Goal: Information Seeking & Learning: Understand process/instructions

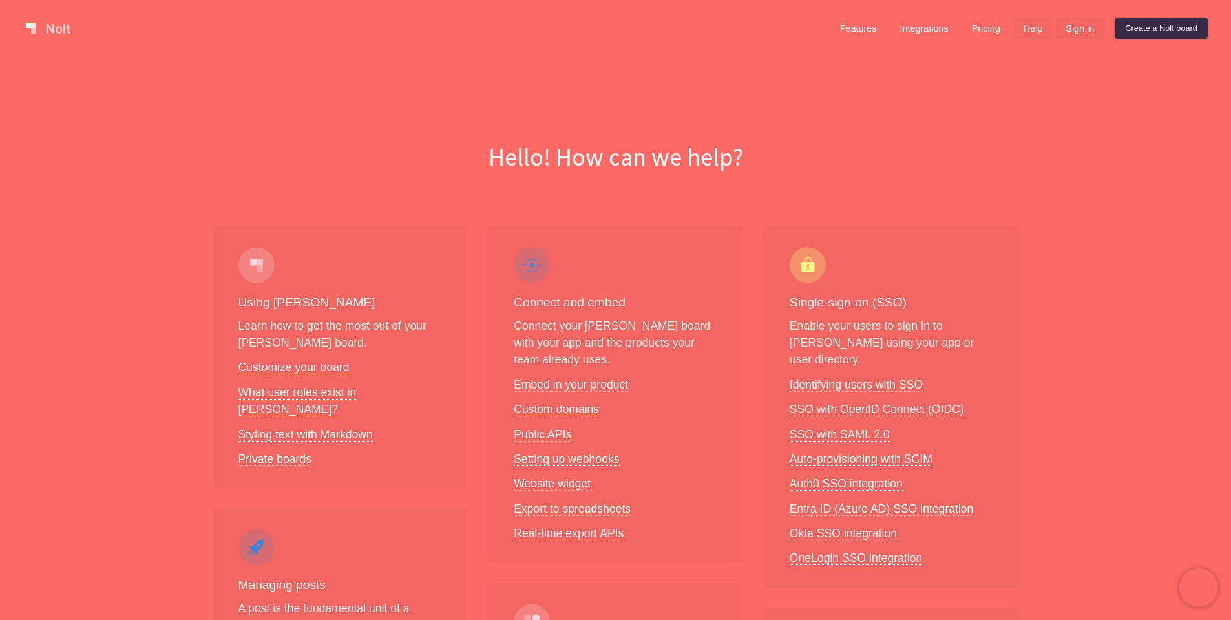
click at [1065, 32] on link "Sign in" at bounding box center [1079, 28] width 49 height 21
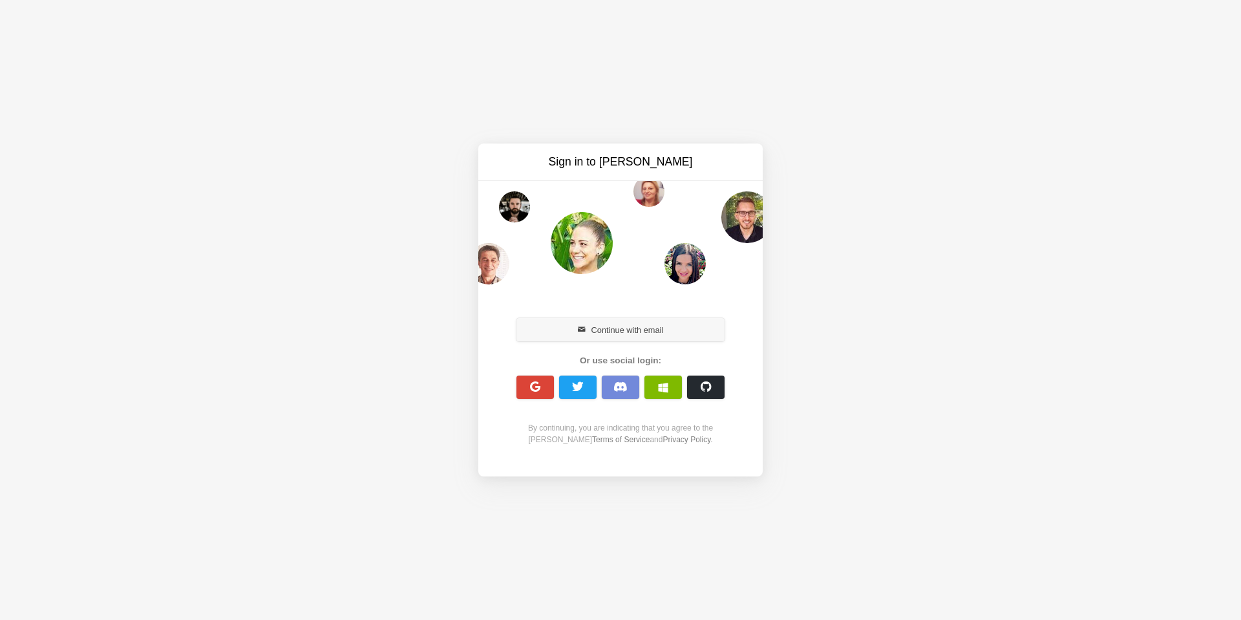
click at [614, 333] on button "Continue with email" at bounding box center [620, 329] width 208 height 23
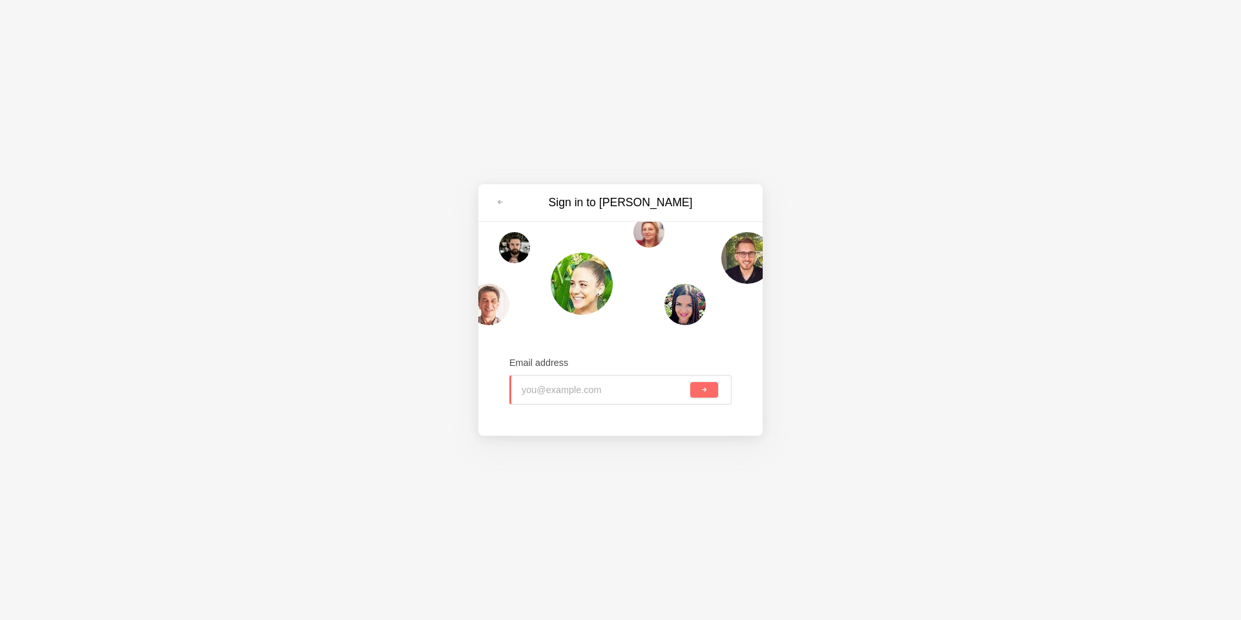
click at [573, 390] on input "email" at bounding box center [605, 389] width 166 height 28
type input "[PERSON_NAME][EMAIL_ADDRESS][DOMAIN_NAME]"
click at [690, 382] on button "submit" at bounding box center [704, 390] width 28 height 16
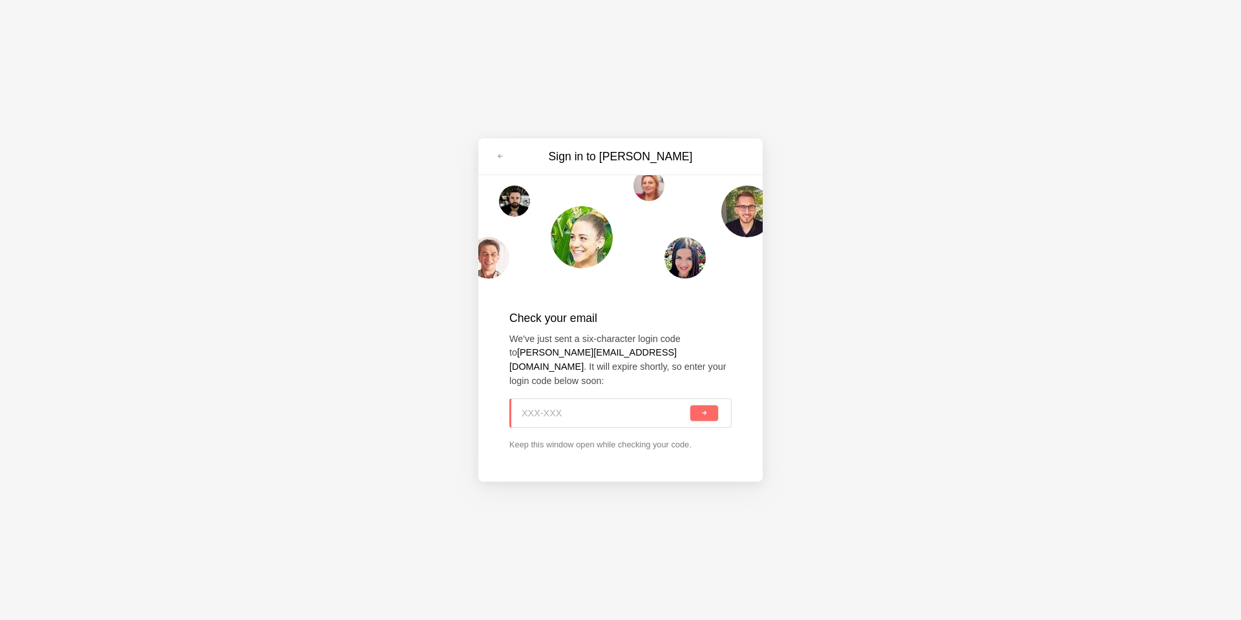
click at [569, 405] on input at bounding box center [605, 413] width 166 height 28
paste input "G4N-CH8"
type input "G4N-CH8"
click at [708, 405] on button "submit" at bounding box center [704, 413] width 28 height 16
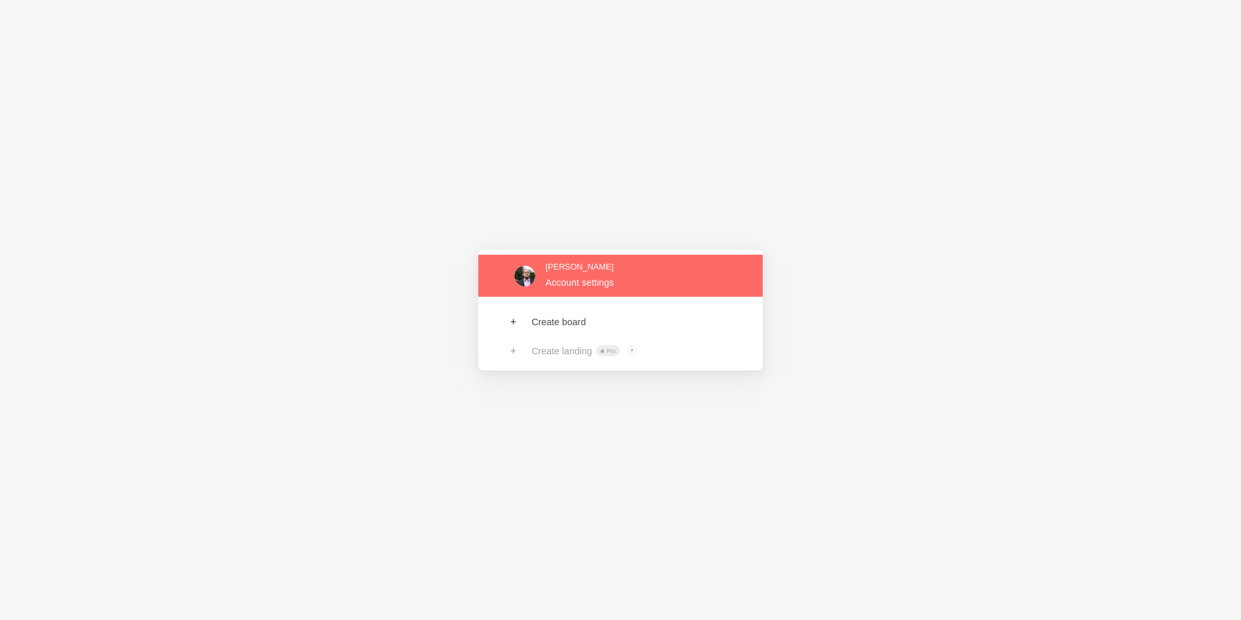
click at [589, 277] on link at bounding box center [620, 276] width 284 height 42
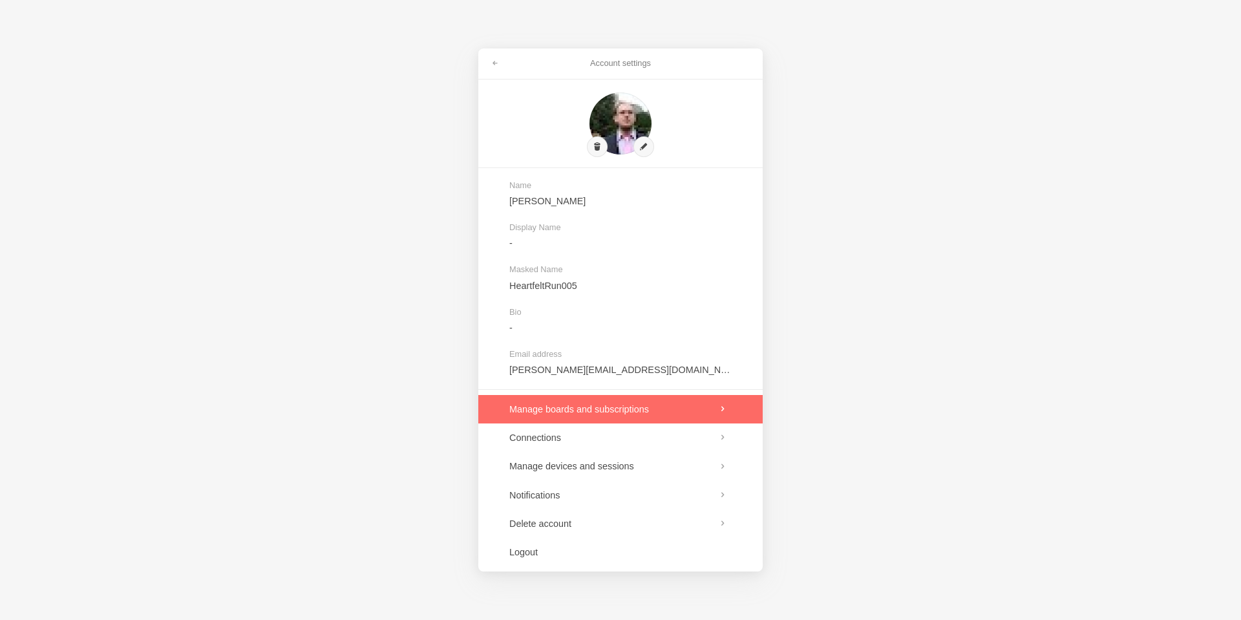
click at [615, 412] on link at bounding box center [620, 409] width 284 height 28
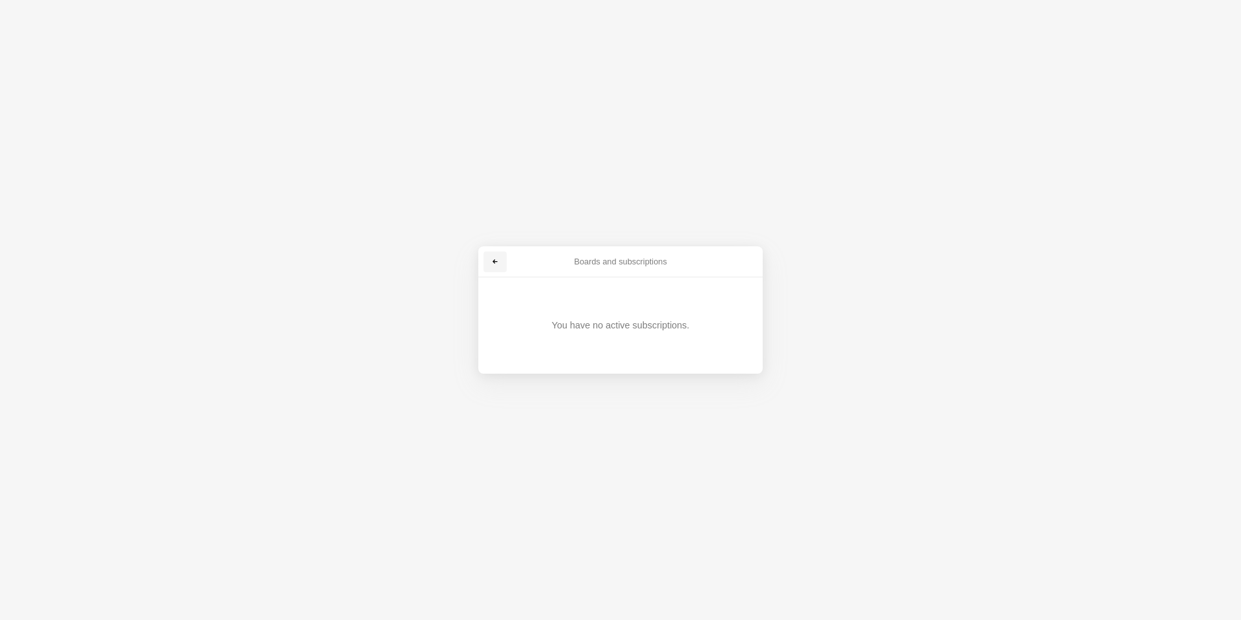
click at [491, 262] on link at bounding box center [494, 261] width 23 height 21
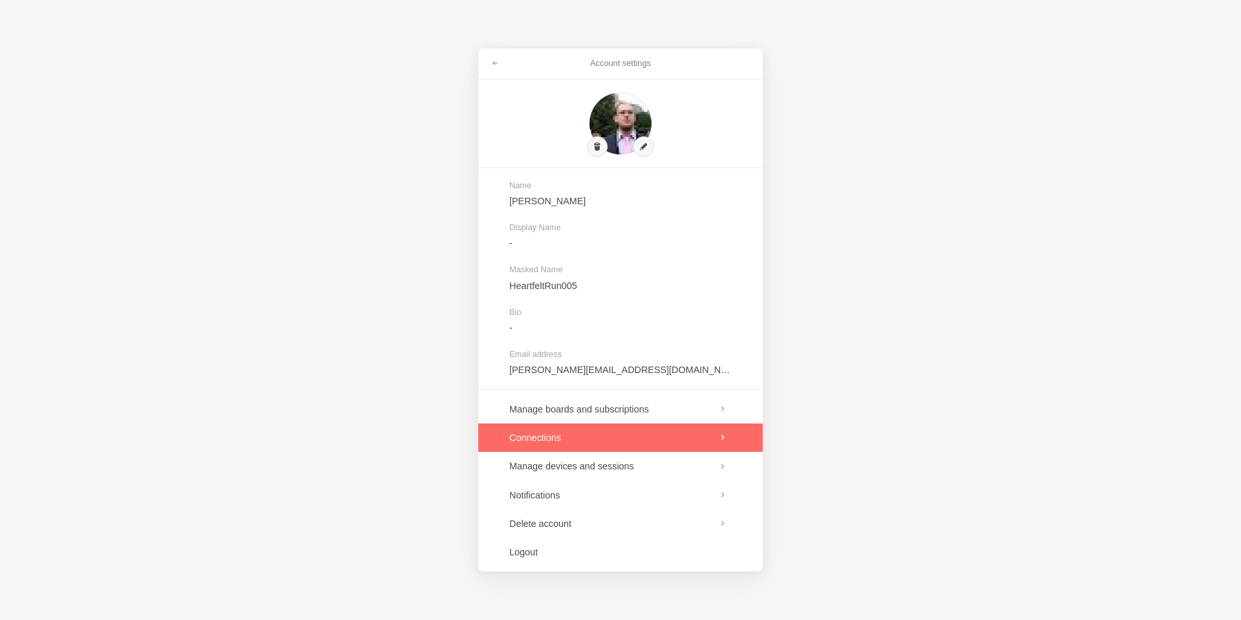
click at [544, 432] on link at bounding box center [620, 437] width 284 height 28
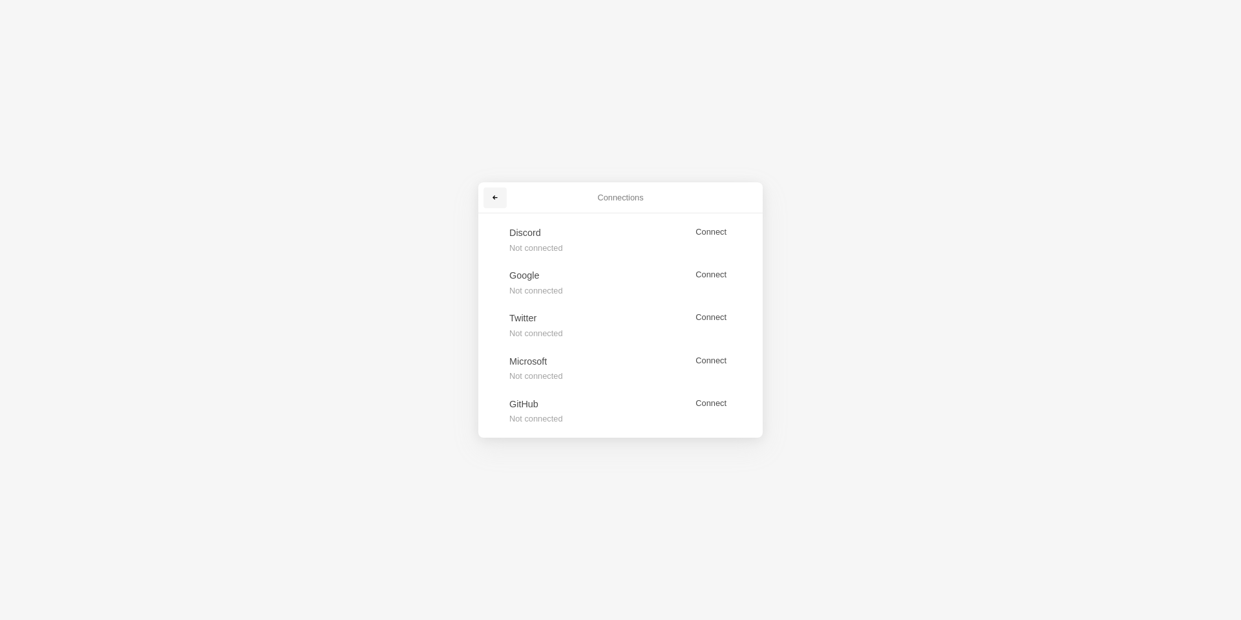
click at [498, 202] on link at bounding box center [494, 197] width 23 height 21
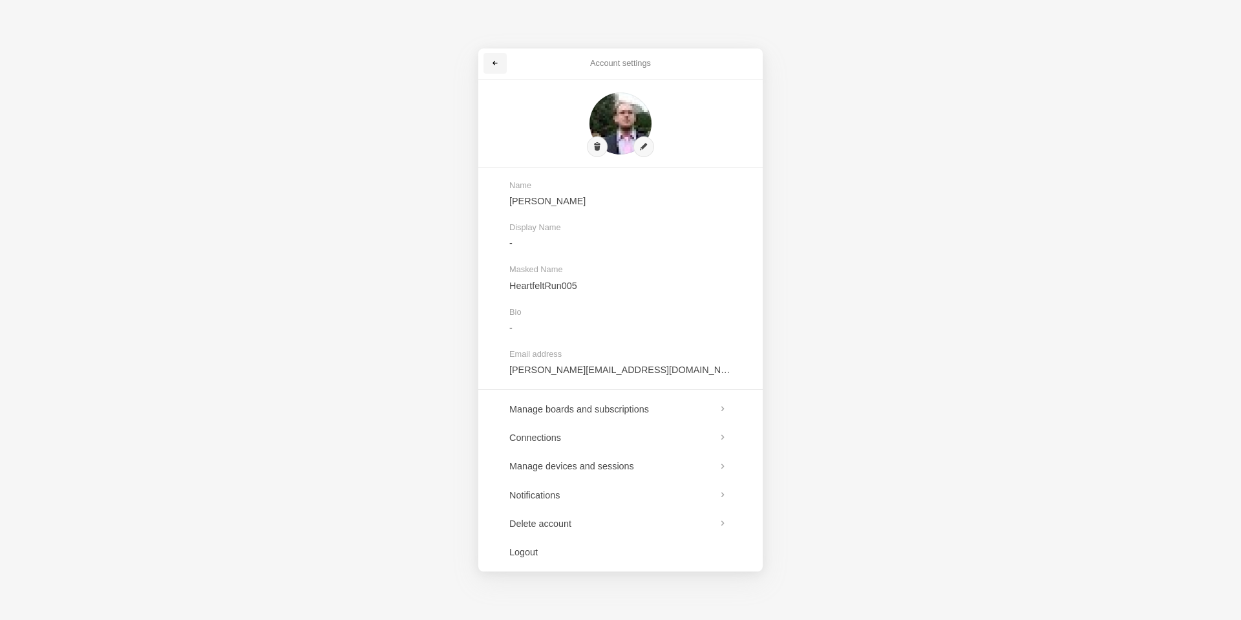
click at [495, 67] on span at bounding box center [495, 63] width 8 height 8
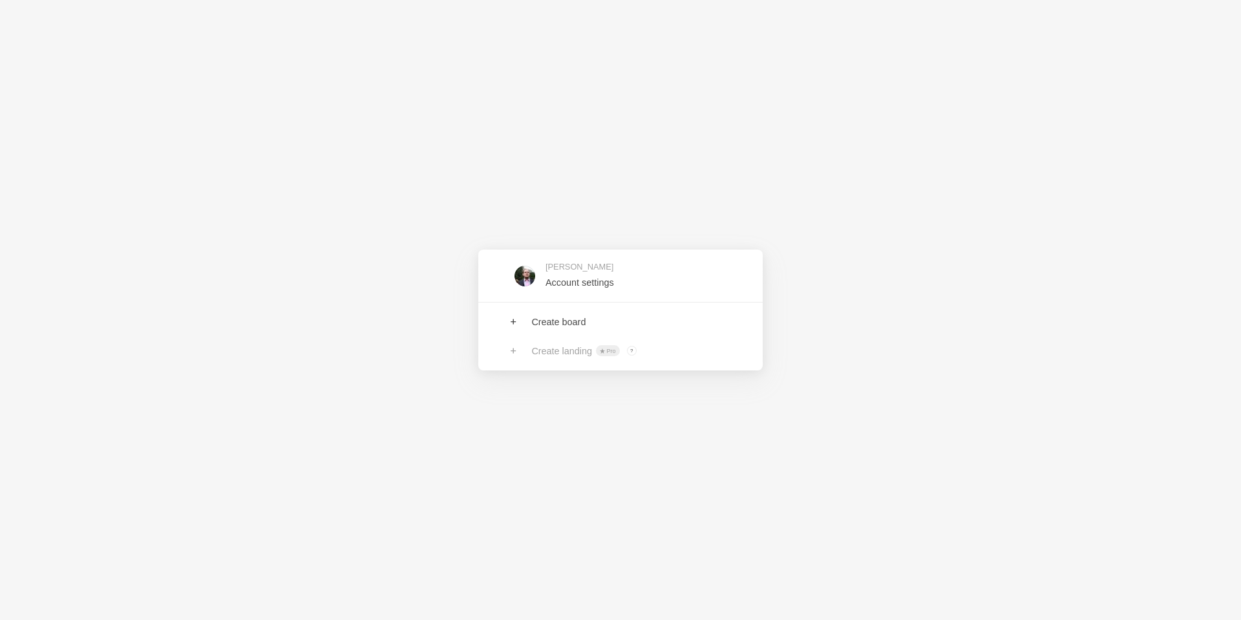
click at [496, 164] on div "Tim Account settings Create board Create landing Pro ? Board owners with Pro & …" at bounding box center [620, 310] width 1241 height 620
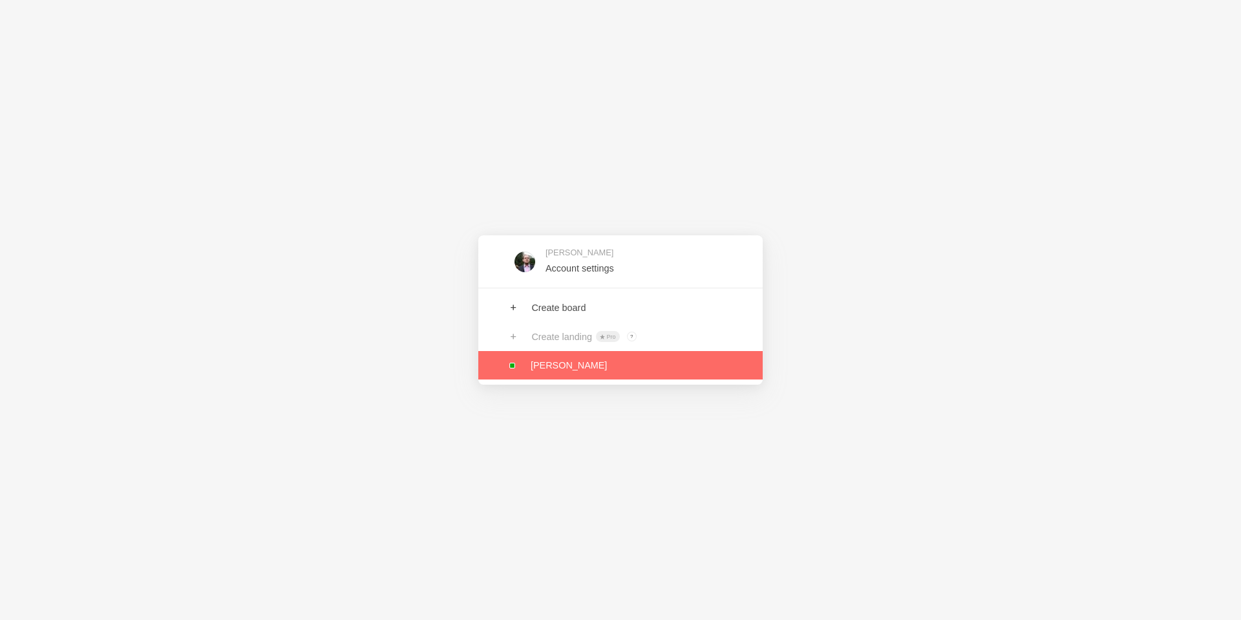
click at [576, 366] on link at bounding box center [620, 365] width 284 height 28
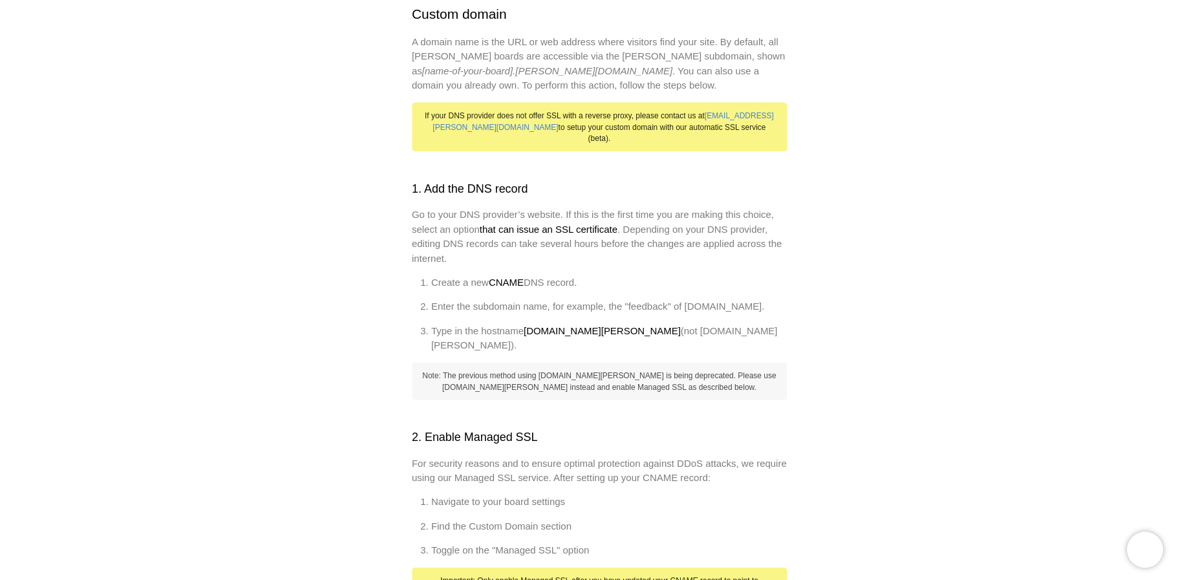
scroll to position [155, 0]
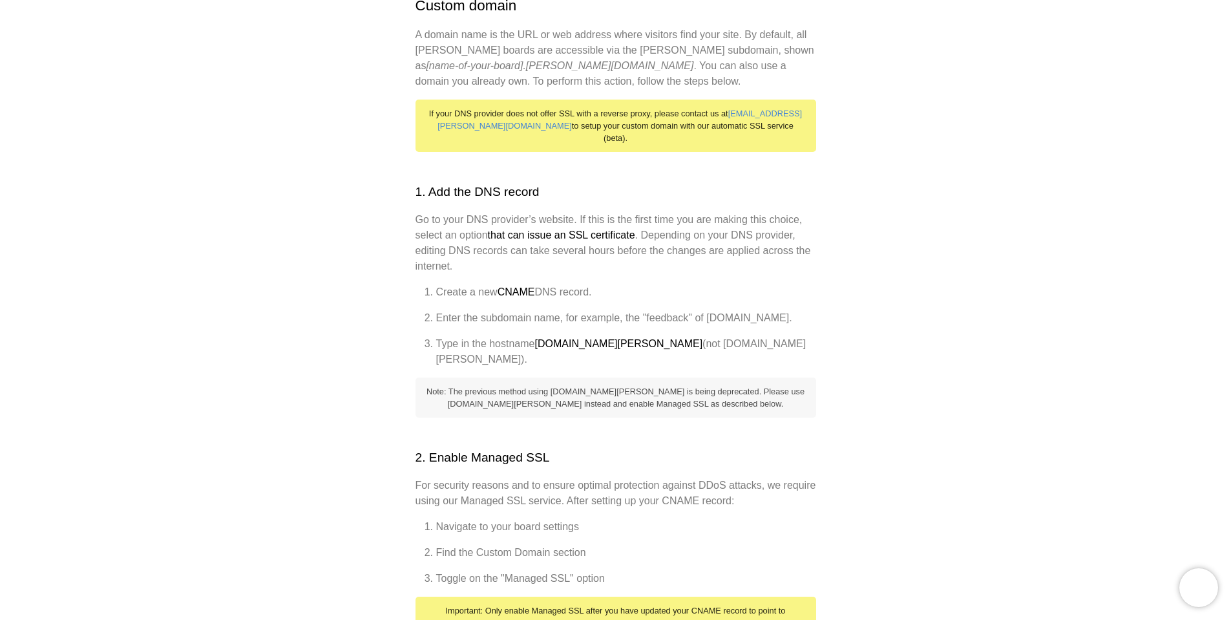
click at [450, 324] on li "Enter the subdomain name, for example, the "feedback" of feedback.mydomain.com." at bounding box center [626, 318] width 380 height 16
drag, startPoint x: 450, startPoint y: 324, endPoint x: 470, endPoint y: 326, distance: 19.5
click at [470, 326] on li "Enter the subdomain name, for example, the "feedback" of feedback.mydomain.com." at bounding box center [626, 318] width 380 height 16
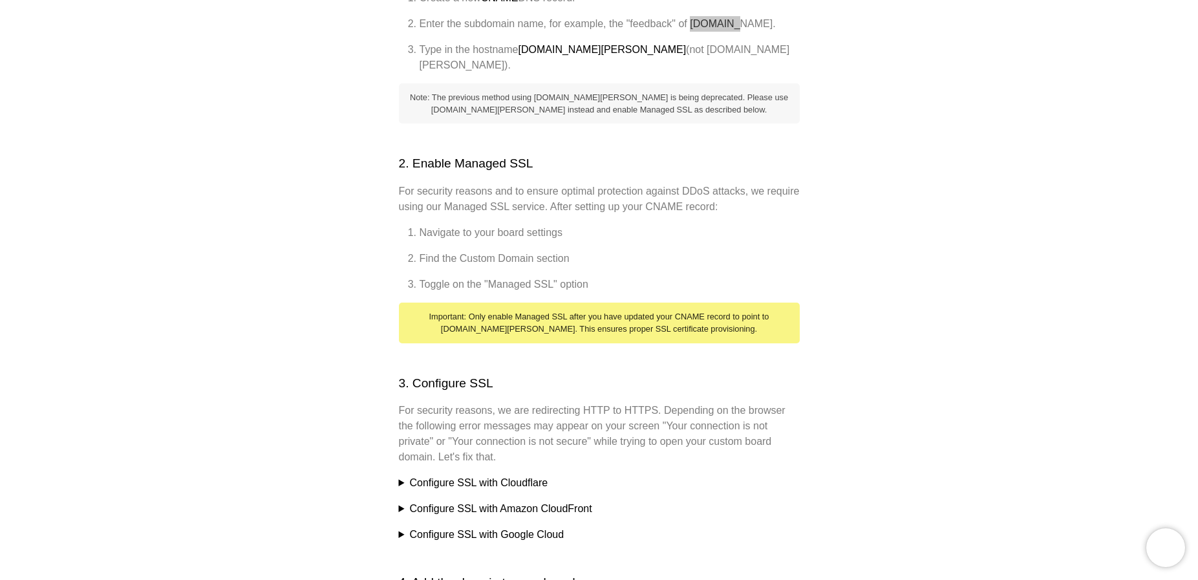
scroll to position [465, 0]
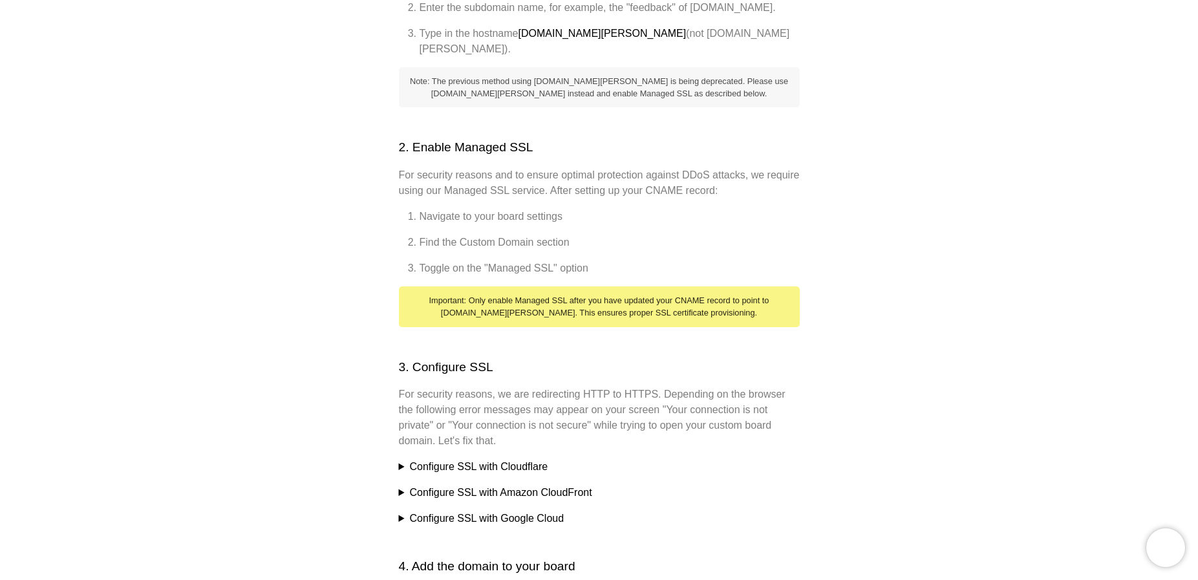
click at [400, 459] on summary "Configure SSL with Cloudflare" at bounding box center [599, 467] width 401 height 16
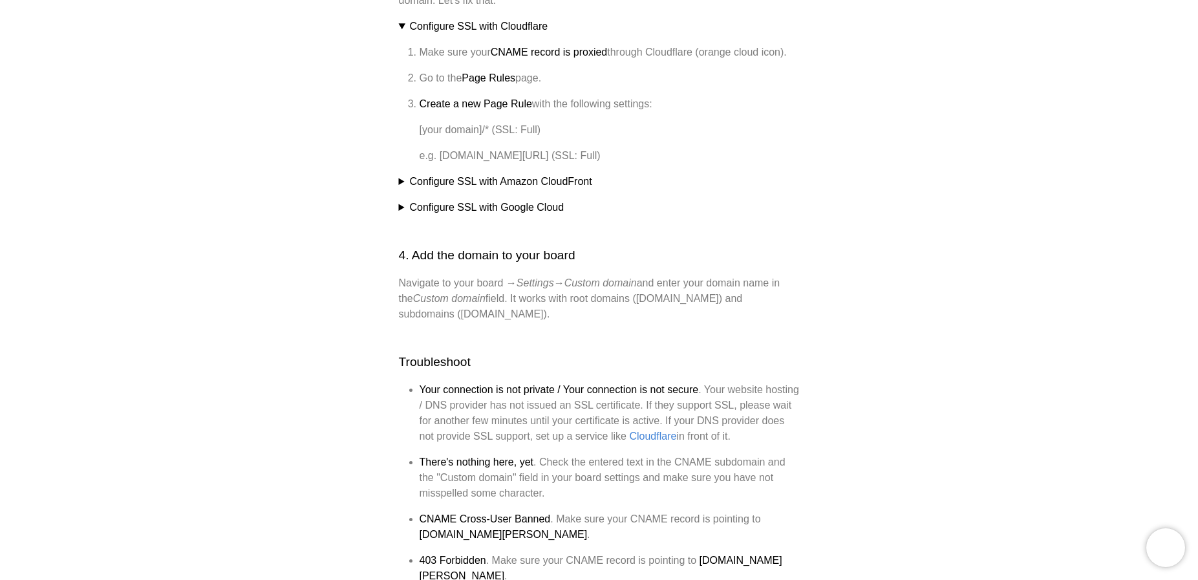
scroll to position [776, 0]
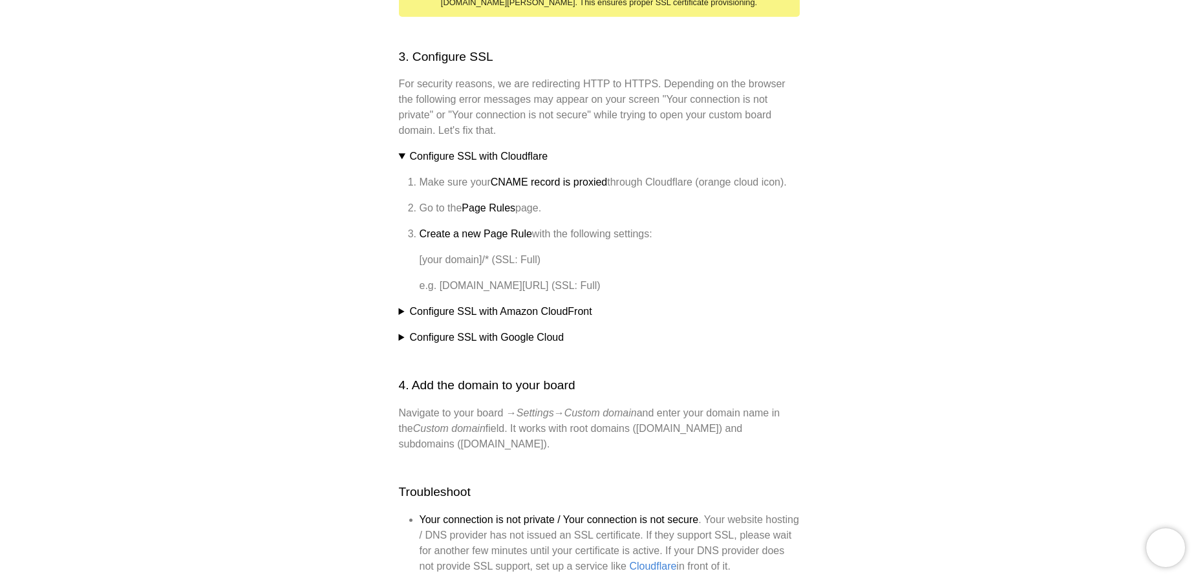
click at [494, 304] on summary "Configure SSL with Amazon CloudFront" at bounding box center [599, 312] width 401 height 16
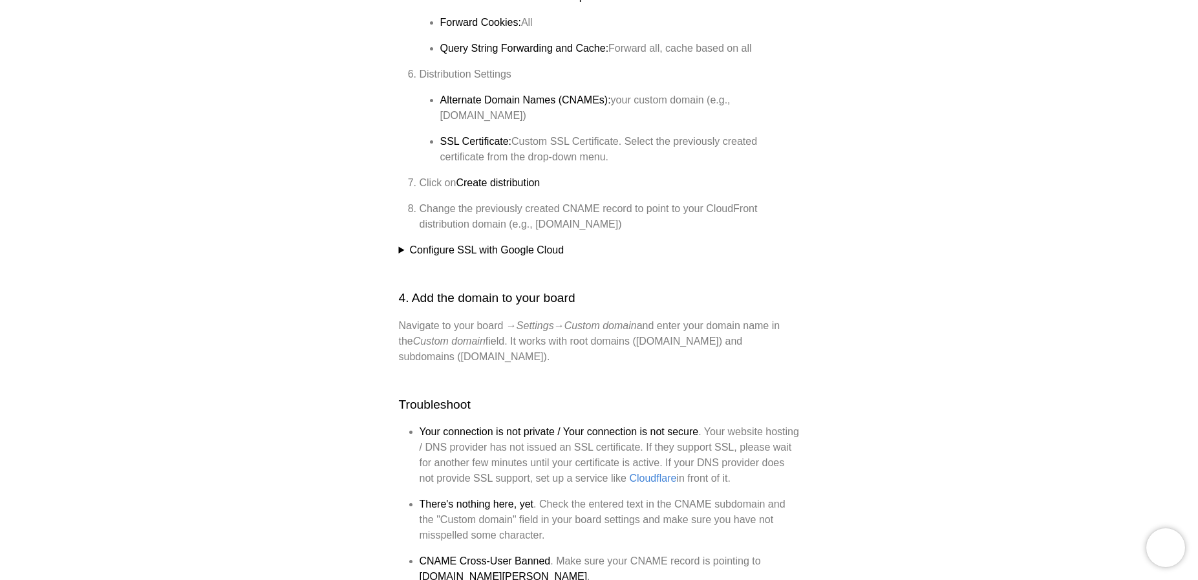
scroll to position [1418, 0]
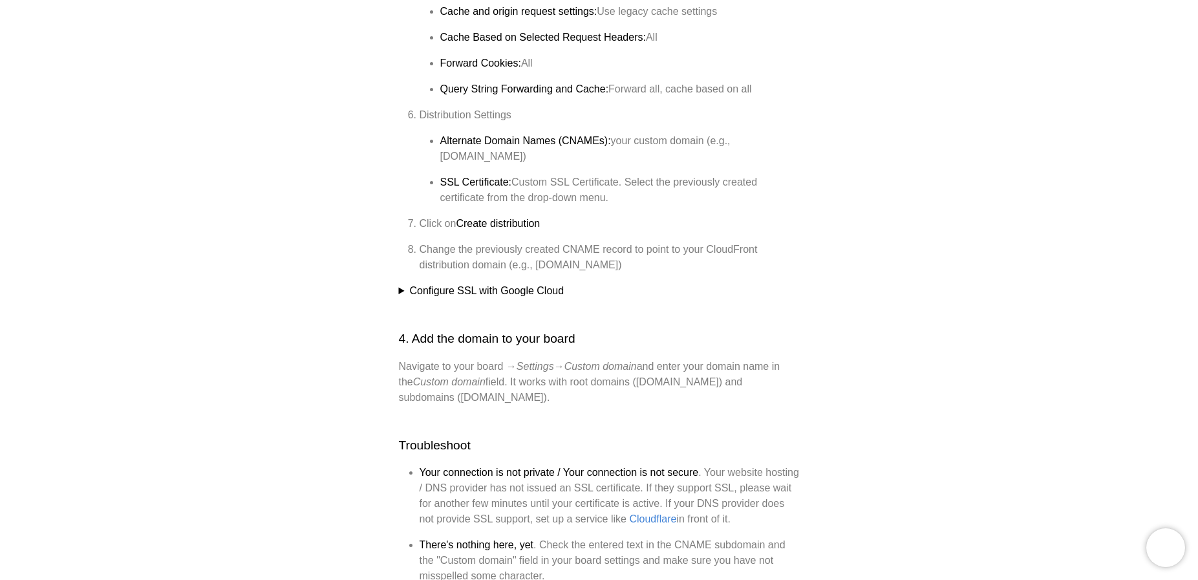
click at [482, 283] on summary "Configure SSL with Google Cloud" at bounding box center [599, 291] width 401 height 16
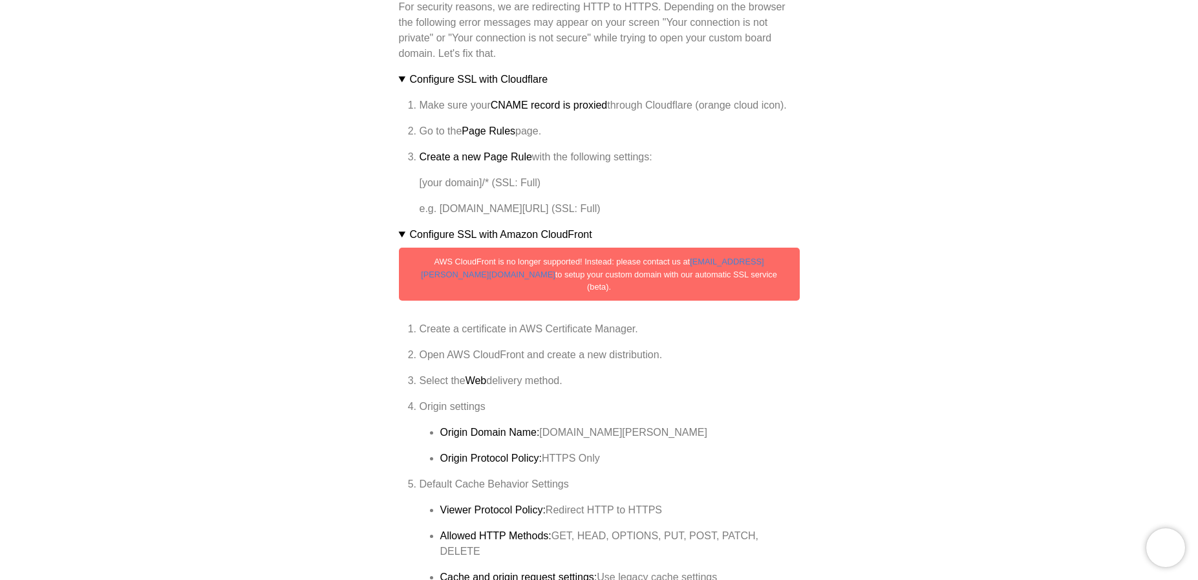
scroll to position [853, 0]
click at [589, 251] on div "AWS CloudFront is no longer supported! Instead: please contact us at hello@nolt…" at bounding box center [599, 273] width 401 height 53
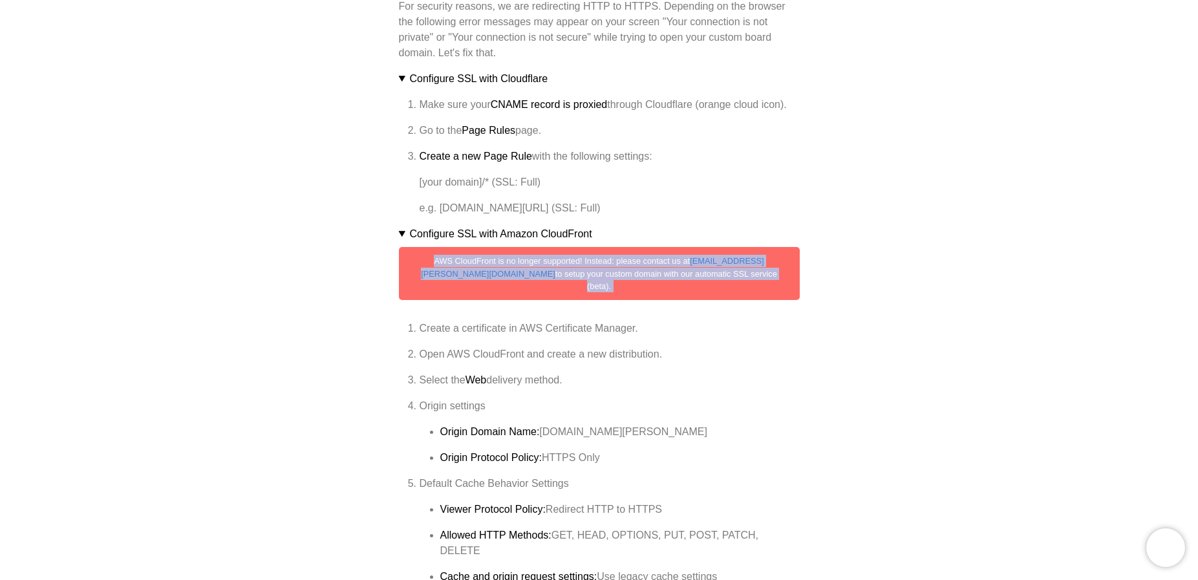
click at [589, 251] on div "AWS CloudFront is no longer supported! Instead: please contact us at hello@nolt…" at bounding box center [599, 273] width 401 height 53
copy div "AWS CloudFront is no longer supported! Instead: please contact us at hello@nolt…"
click at [749, 250] on div "AWS CloudFront is no longer supported! Instead: please contact us at hello@nolt…" at bounding box center [599, 273] width 401 height 53
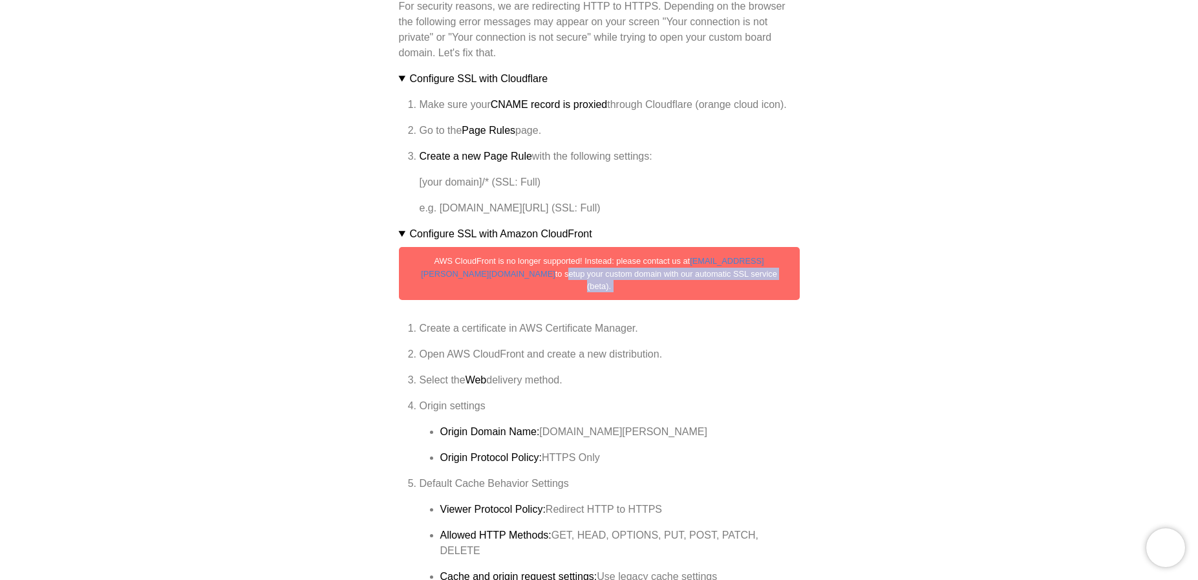
drag, startPoint x: 749, startPoint y: 250, endPoint x: 699, endPoint y: 260, distance: 51.5
click at [699, 260] on div "AWS CloudFront is no longer supported! Instead: please contact us at hello@nolt…" at bounding box center [599, 273] width 401 height 53
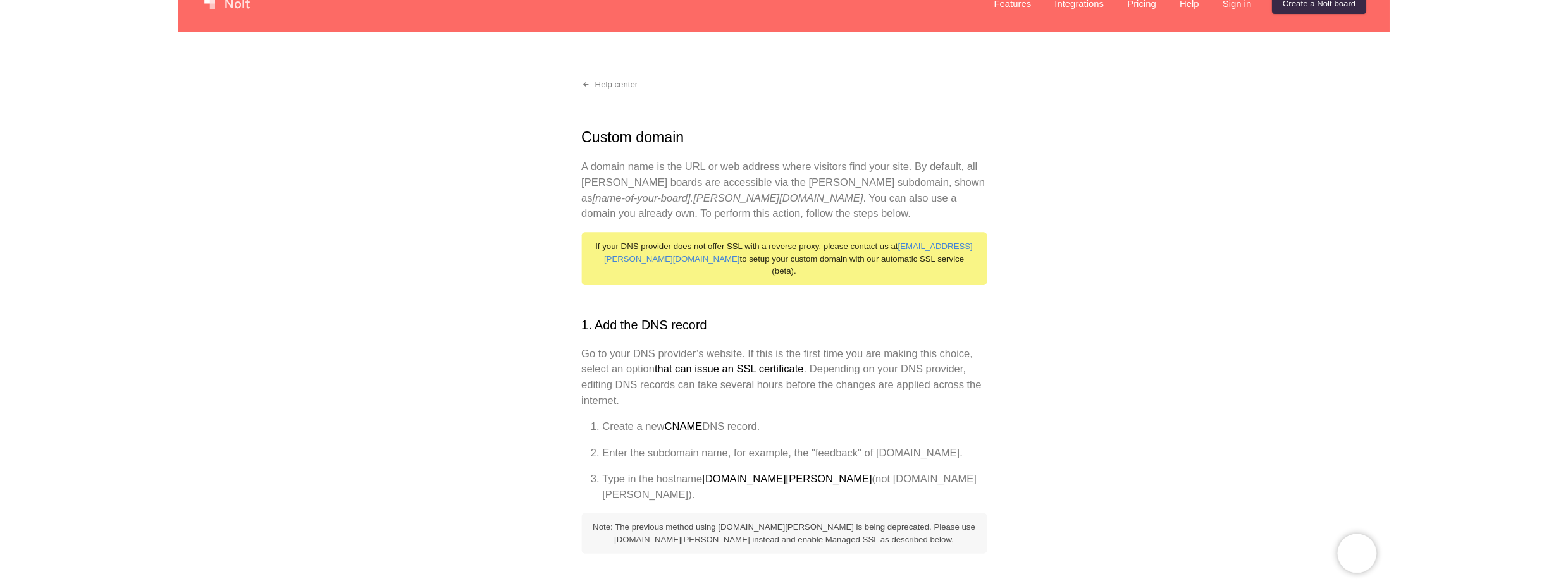
scroll to position [0, 0]
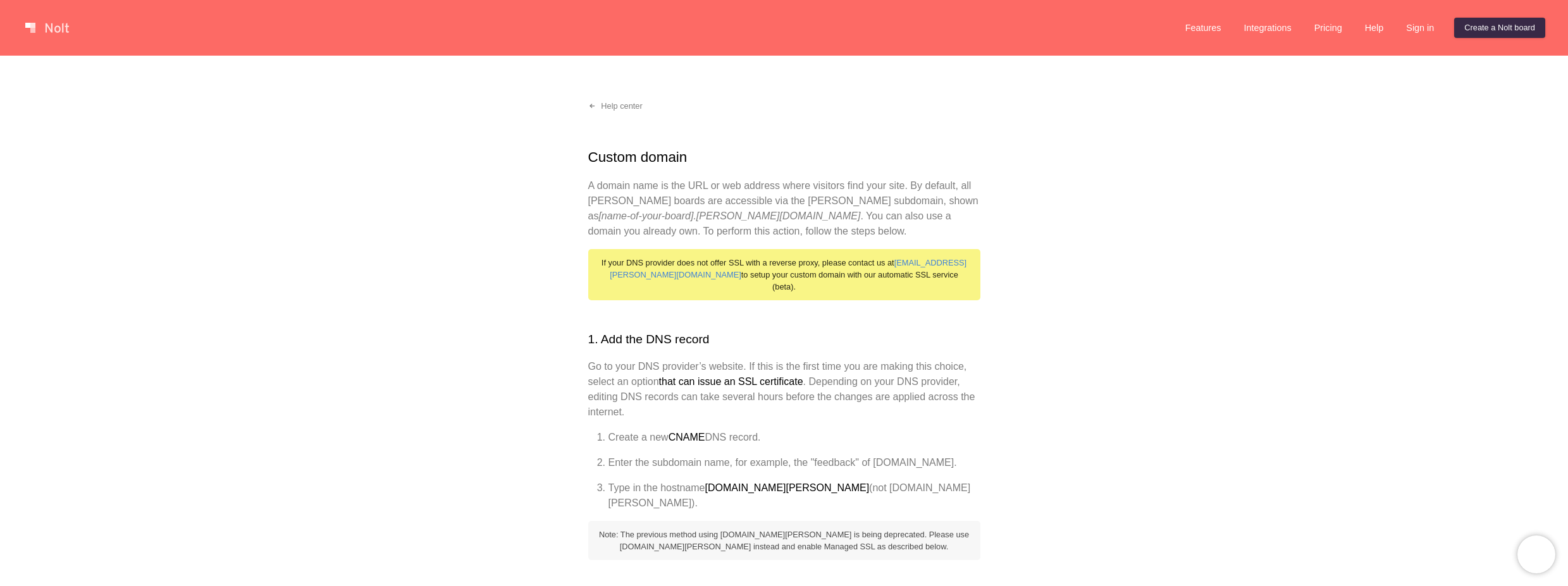
click at [596, 150] on h1 "Custom domain" at bounding box center [784, 158] width 392 height 22
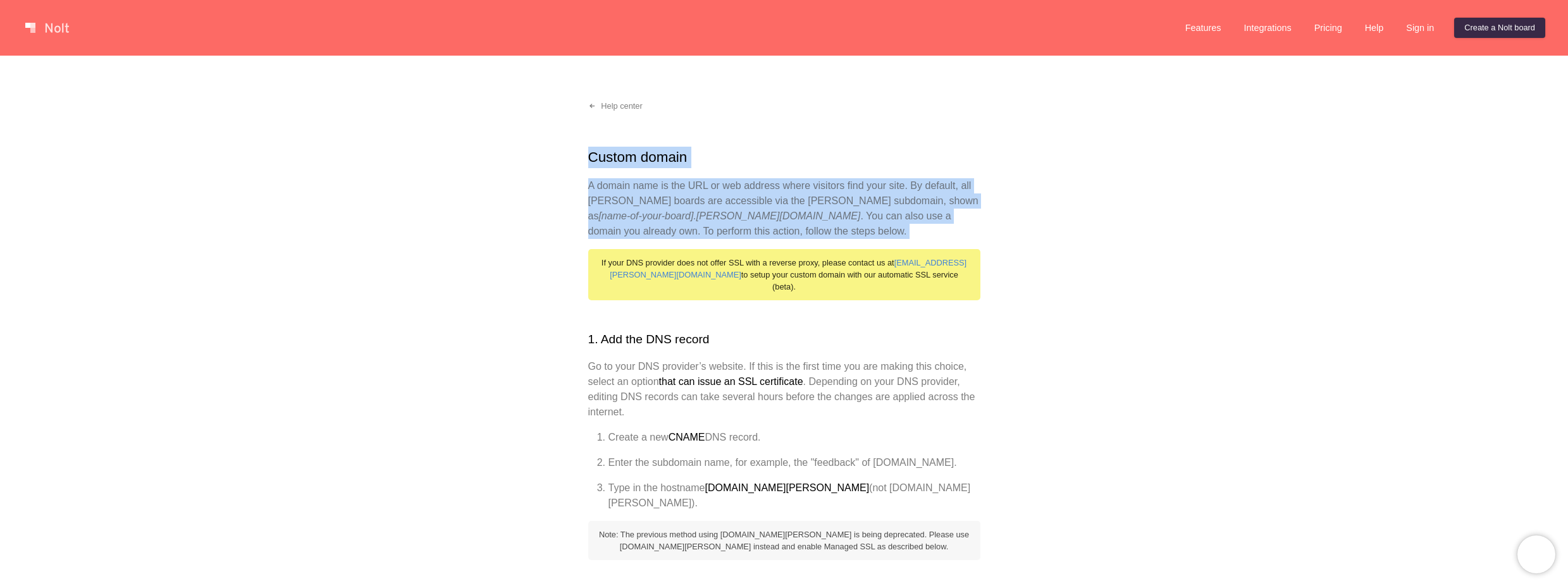
drag, startPoint x: 596, startPoint y: 150, endPoint x: 668, endPoint y: 208, distance: 92.5
click at [668, 208] on p "A domain name is the URL or web address where visitors find your site. By defau…" at bounding box center [784, 208] width 392 height 61
drag, startPoint x: 700, startPoint y: 232, endPoint x: 573, endPoint y: 139, distance: 157.4
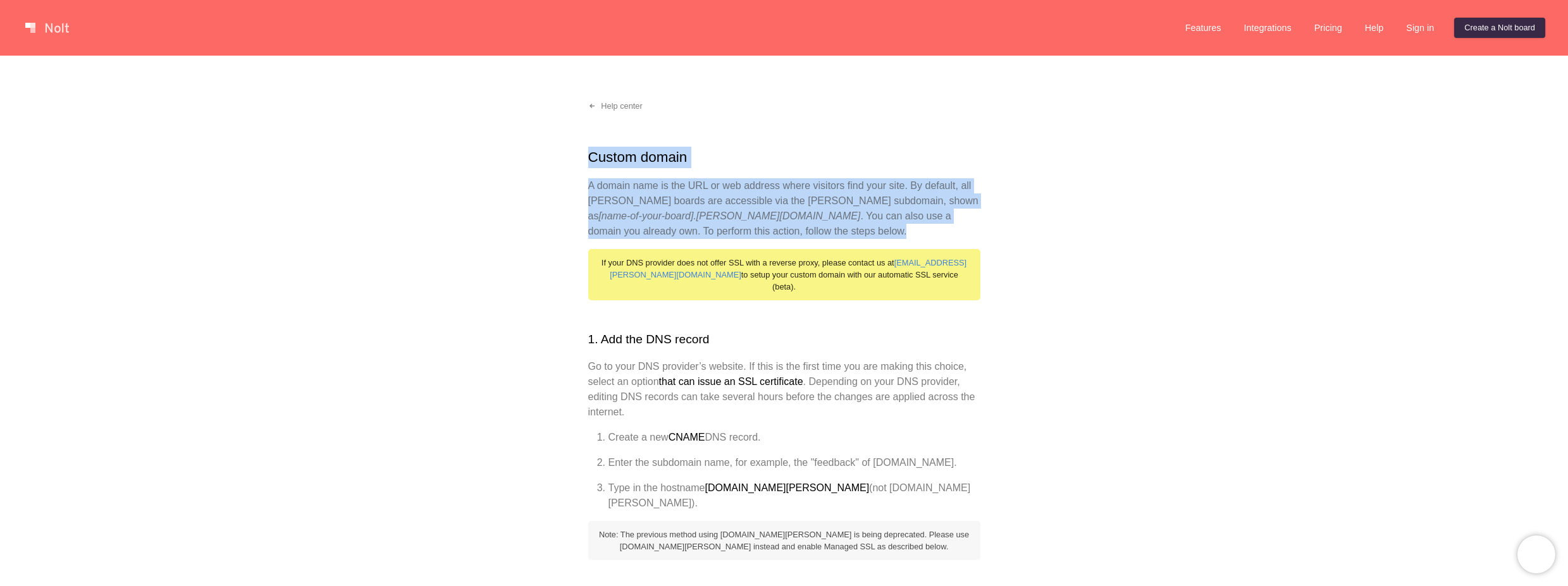
click at [600, 159] on h1 "Custom domain" at bounding box center [784, 158] width 392 height 22
